Goal: Transaction & Acquisition: Book appointment/travel/reservation

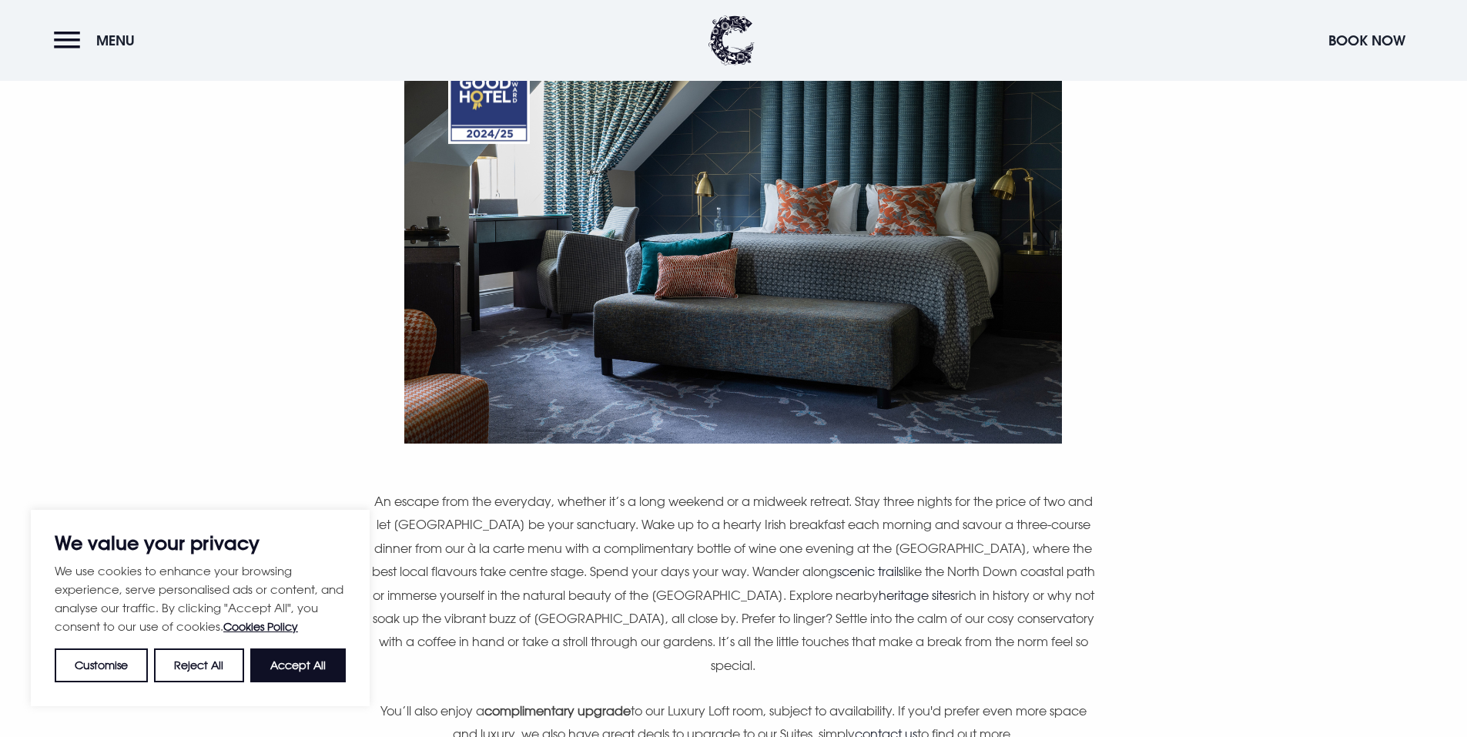
scroll to position [924, 0]
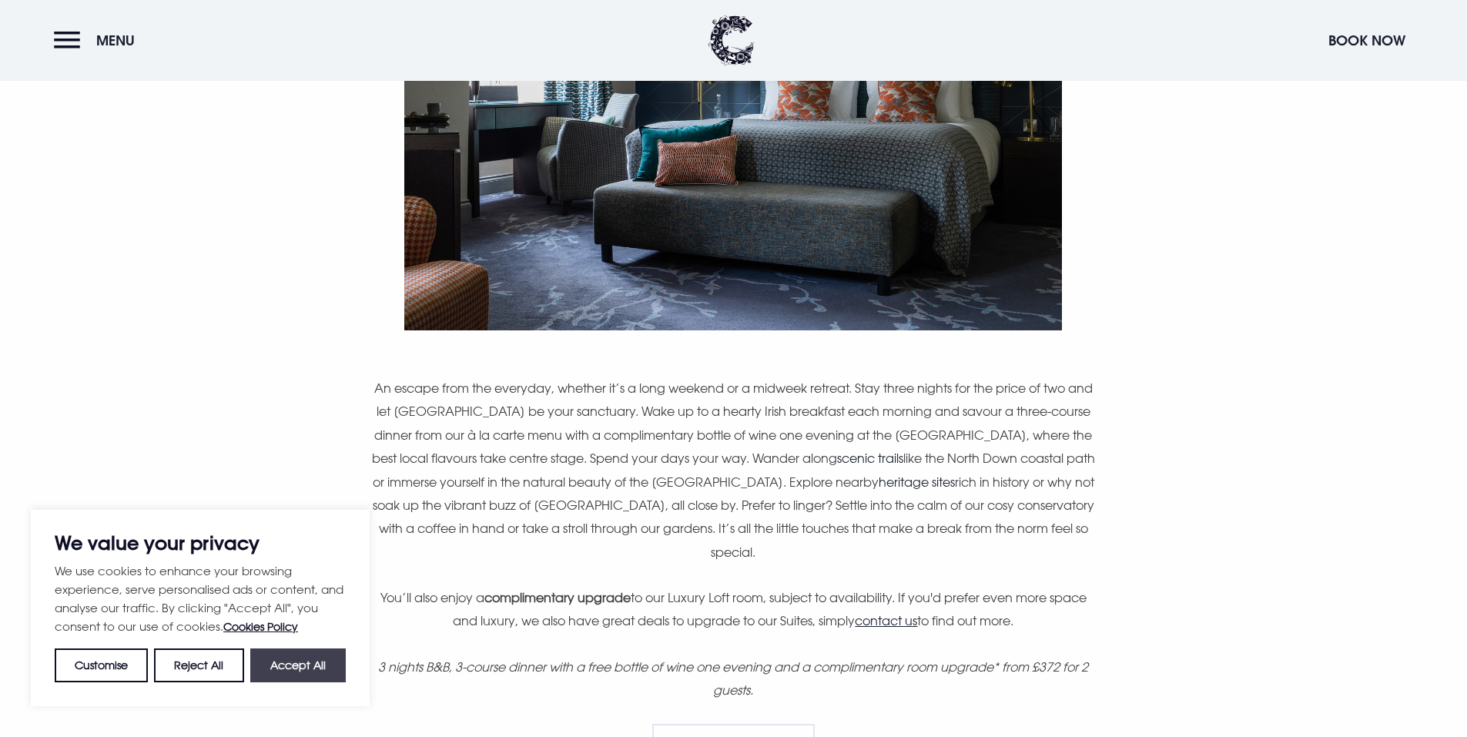
click at [309, 662] on button "Accept All" at bounding box center [298, 666] width 96 height 34
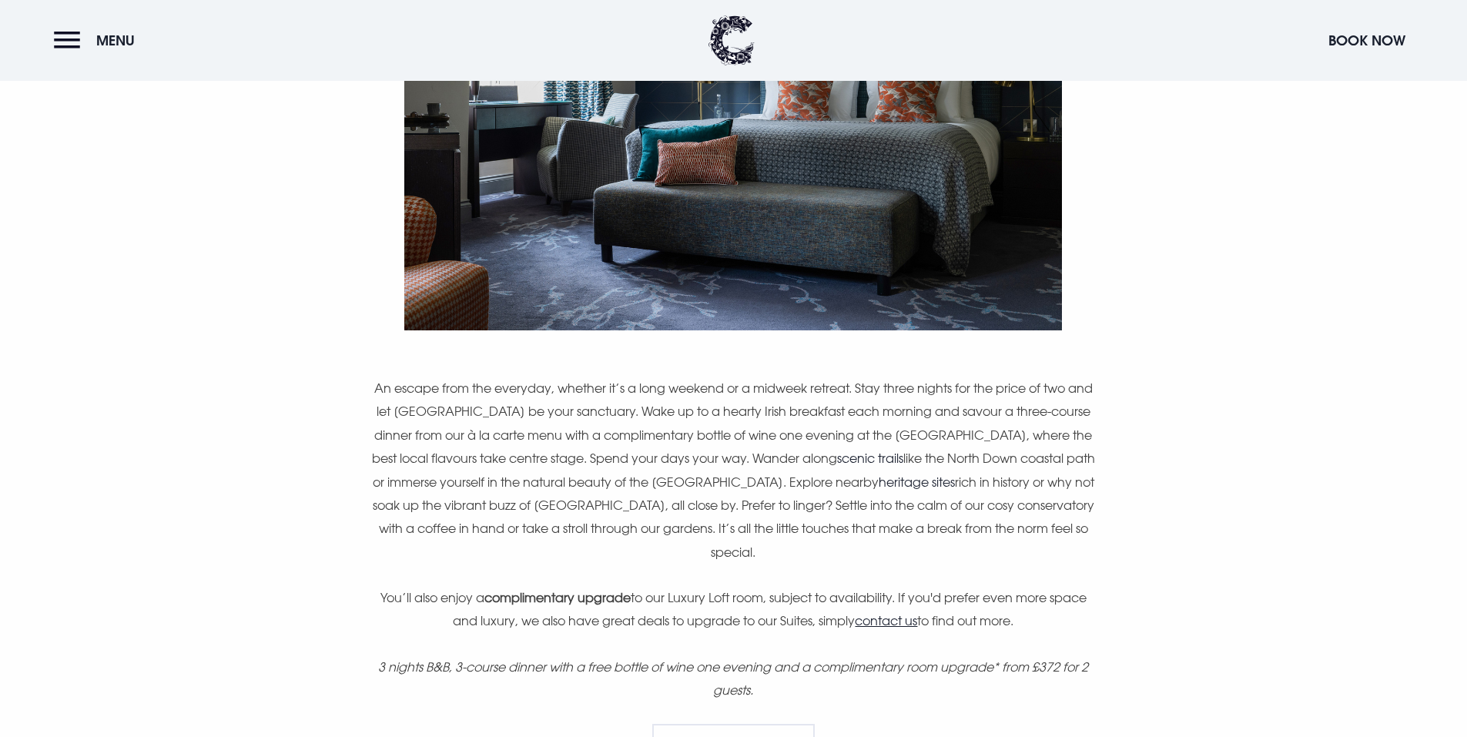
checkbox input "true"
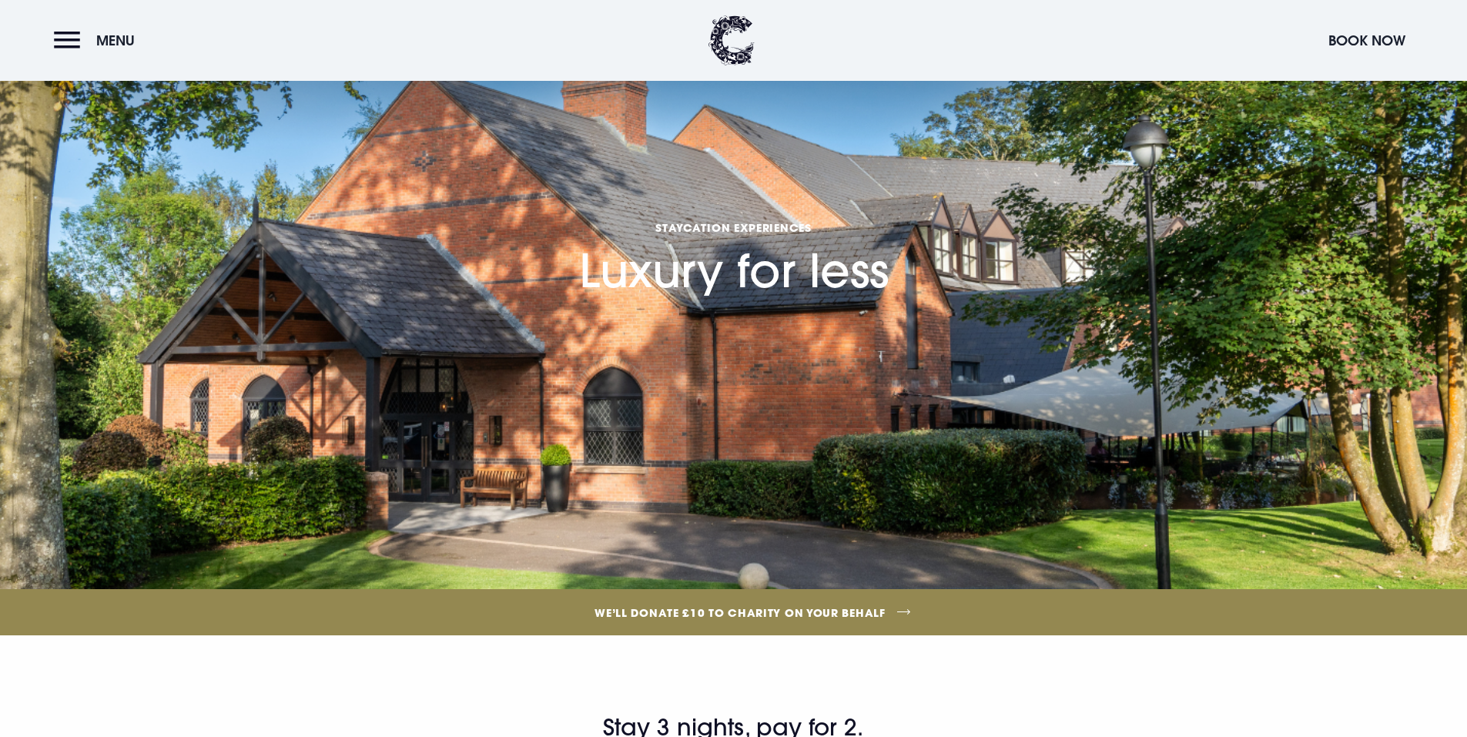
scroll to position [0, 0]
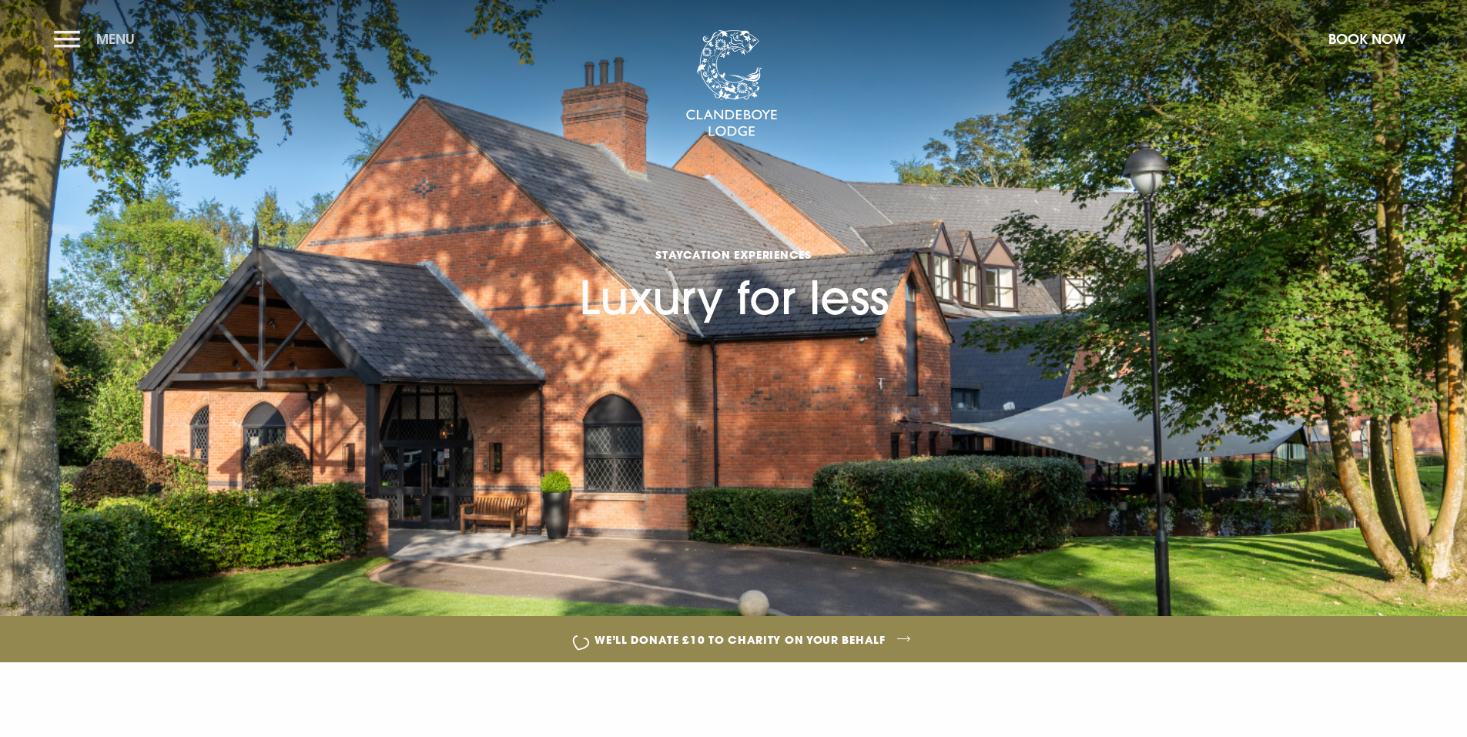
click at [72, 38] on button "Menu" at bounding box center [98, 38] width 89 height 33
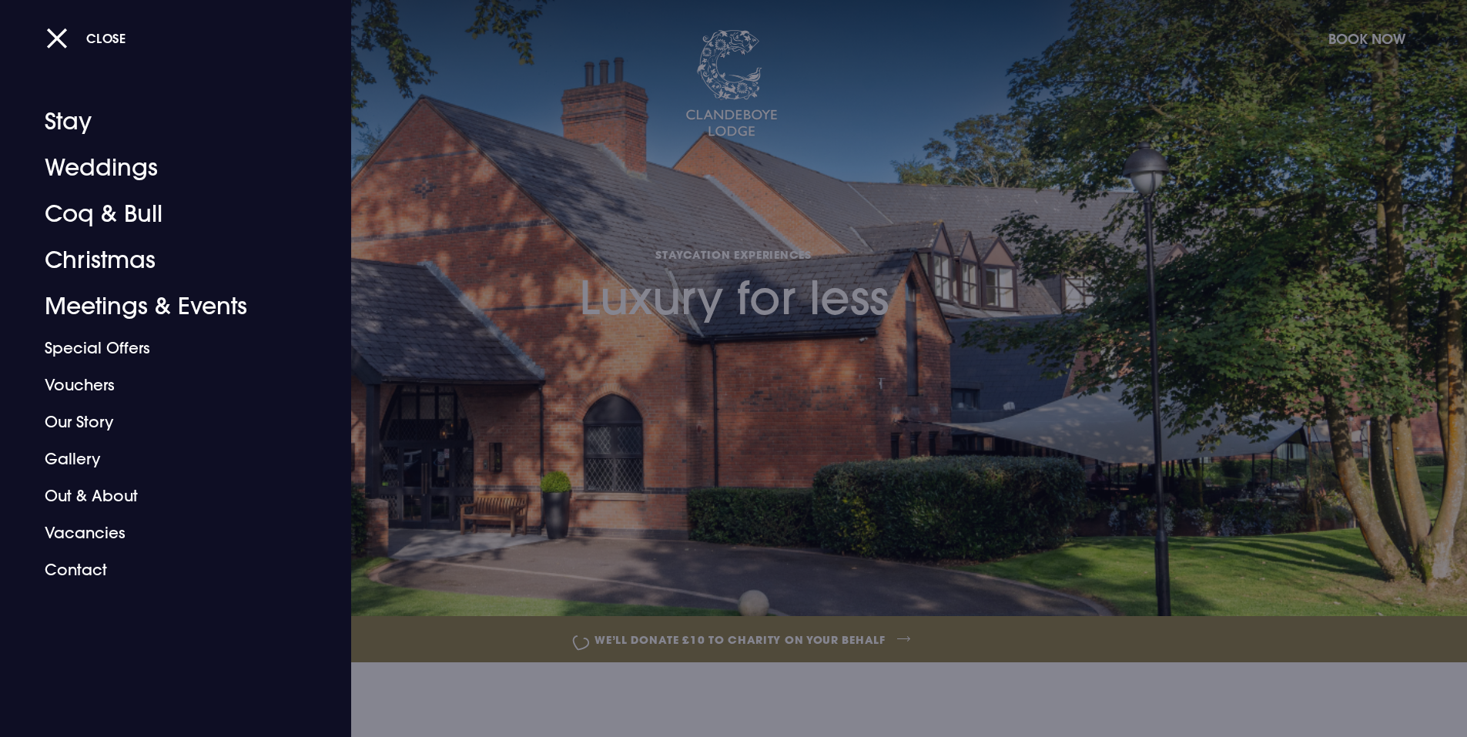
click at [1109, 110] on div at bounding box center [733, 368] width 1467 height 737
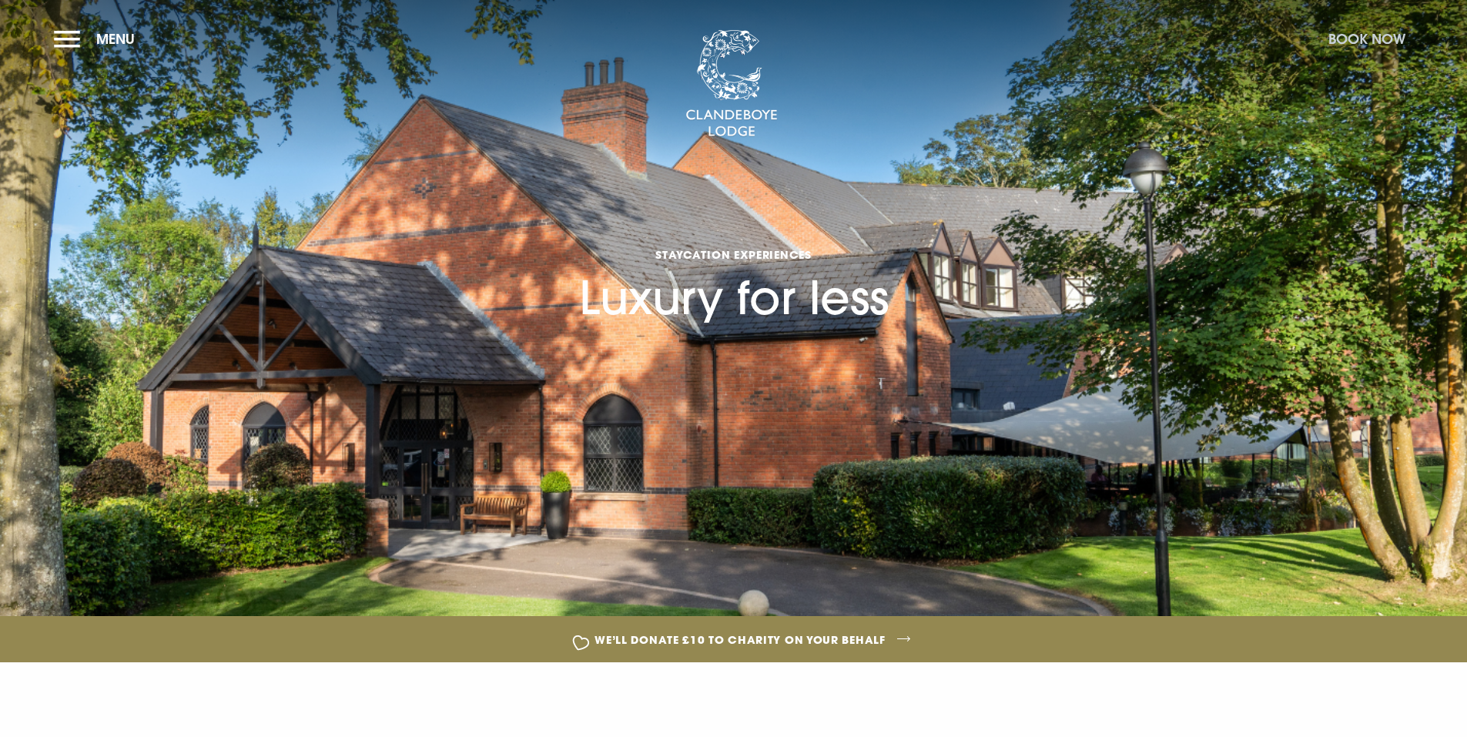
click at [1377, 40] on button "Book Now" at bounding box center [1367, 38] width 92 height 33
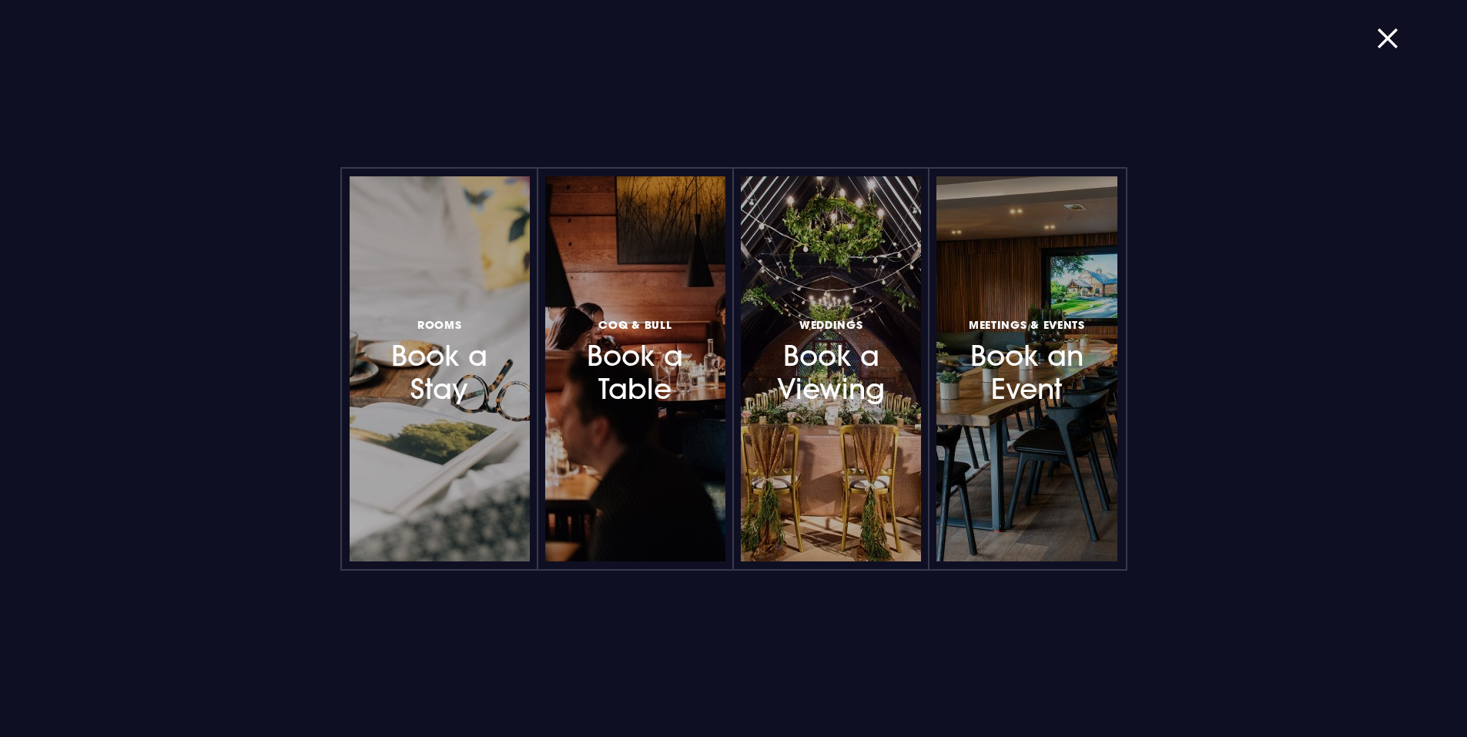
click at [425, 368] on h3 "Rooms Book a Stay" at bounding box center [440, 361] width 134 height 92
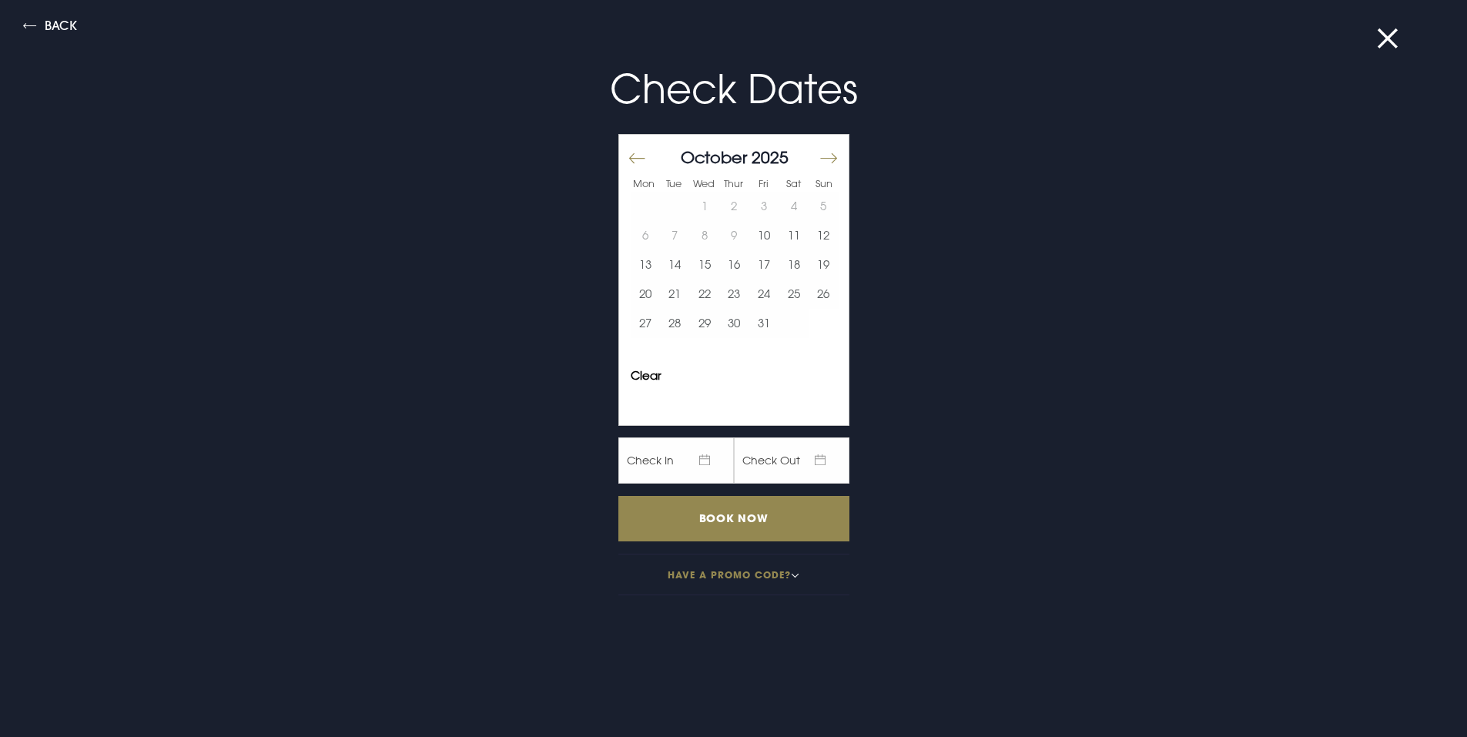
click at [825, 159] on button "Move forward to switch to the next month." at bounding box center [828, 158] width 18 height 32
click at [750, 268] on button "14" at bounding box center [765, 264] width 30 height 29
click at [784, 262] on button "15" at bounding box center [794, 264] width 30 height 29
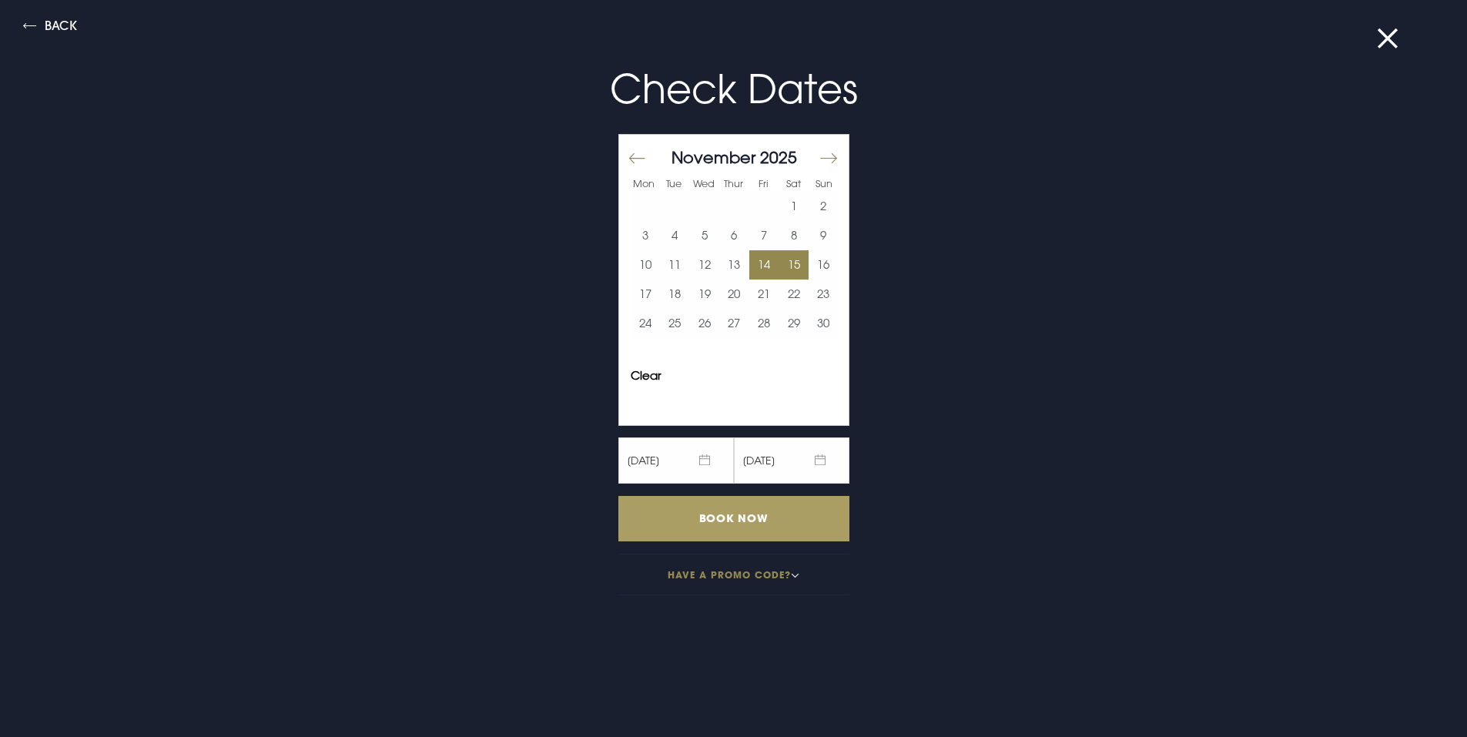
click at [744, 514] on input "Book Now" at bounding box center [734, 518] width 231 height 45
